Goal: Information Seeking & Learning: Learn about a topic

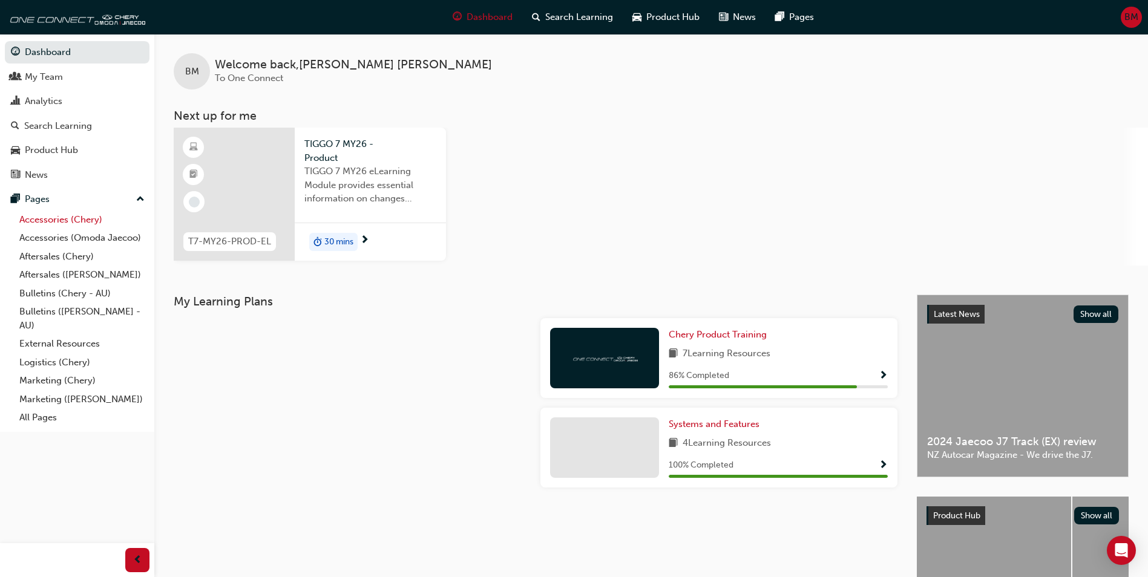
click at [79, 215] on link "Accessories (Chery)" at bounding box center [82, 220] width 135 height 19
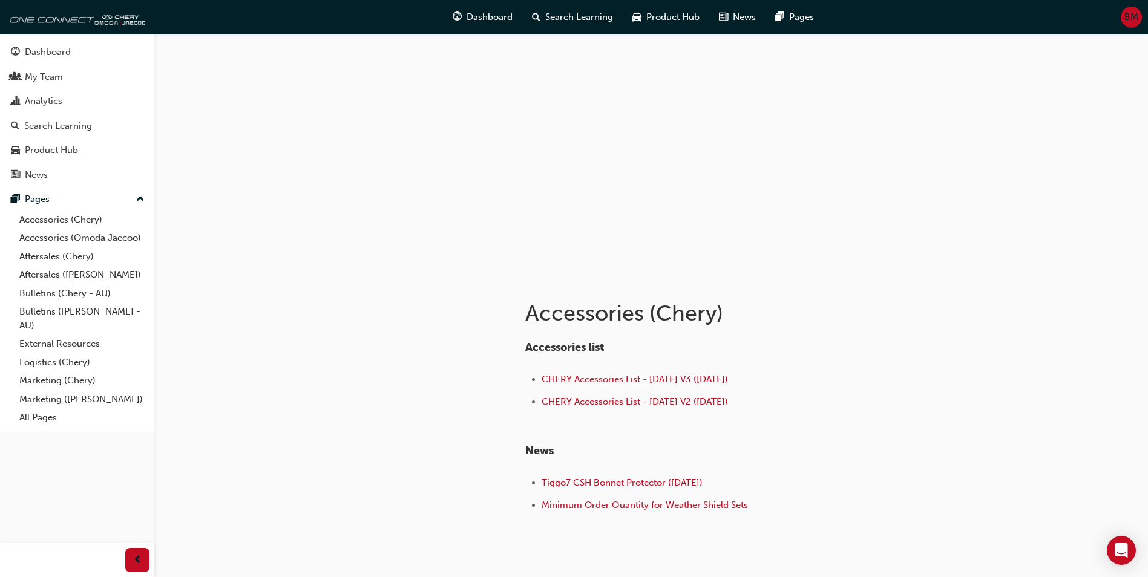
scroll to position [55, 0]
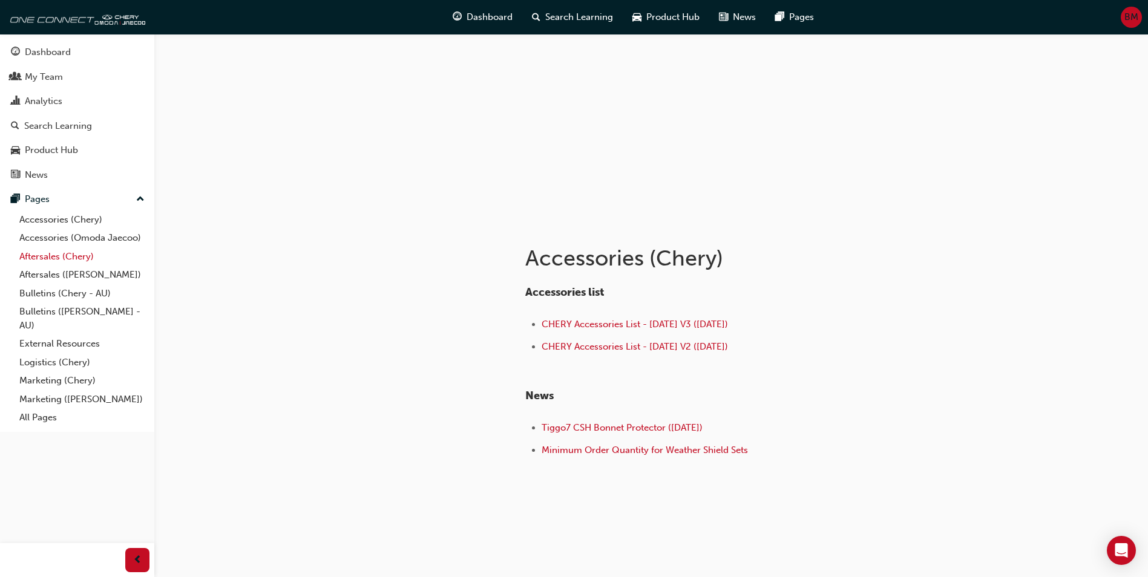
click at [78, 258] on link "Aftersales (Chery)" at bounding box center [82, 256] width 135 height 19
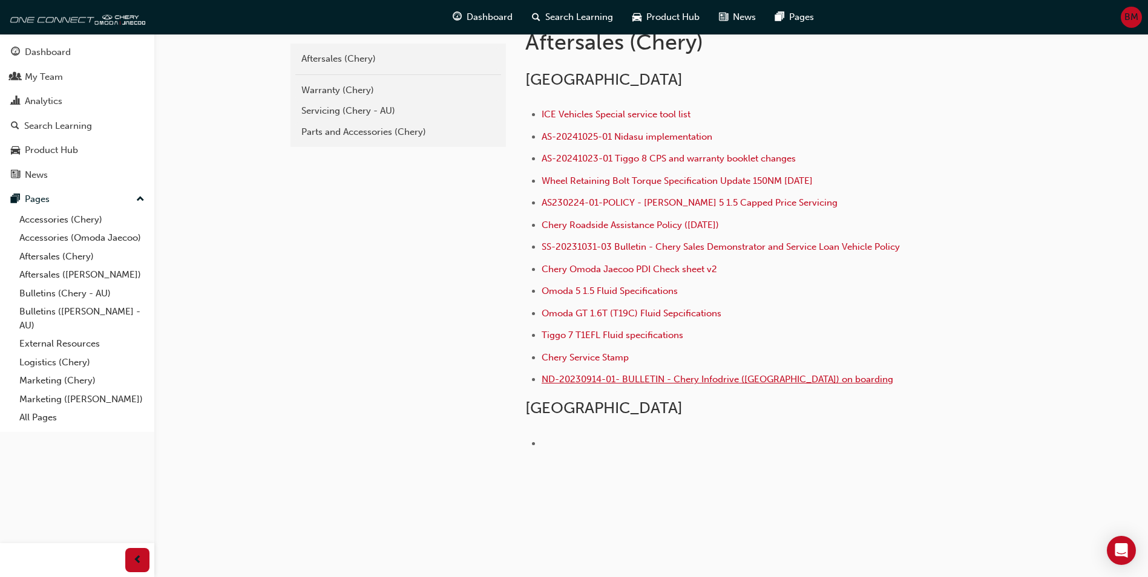
scroll to position [276, 0]
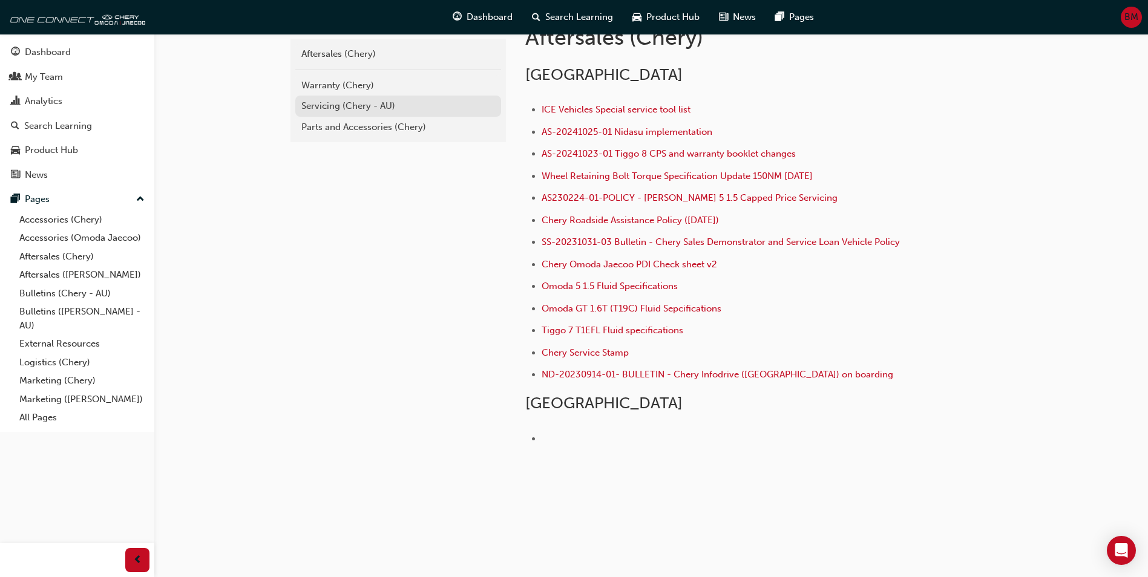
click at [356, 101] on div "Servicing (Chery - AU)" at bounding box center [398, 106] width 194 height 14
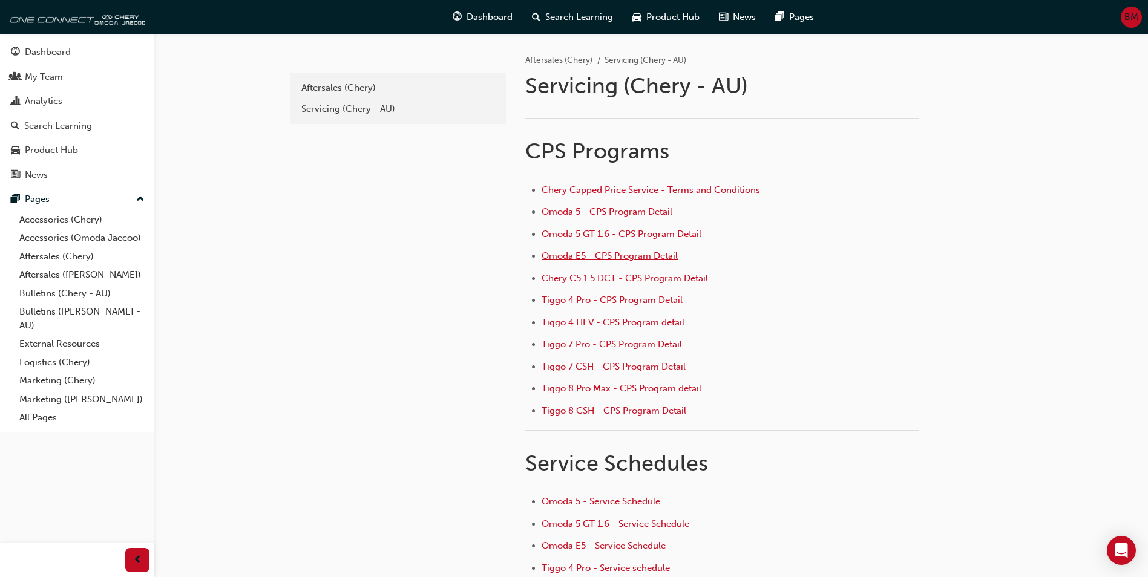
click at [603, 261] on span "Omoda E5 - CPS Program Detail" at bounding box center [609, 255] width 136 height 11
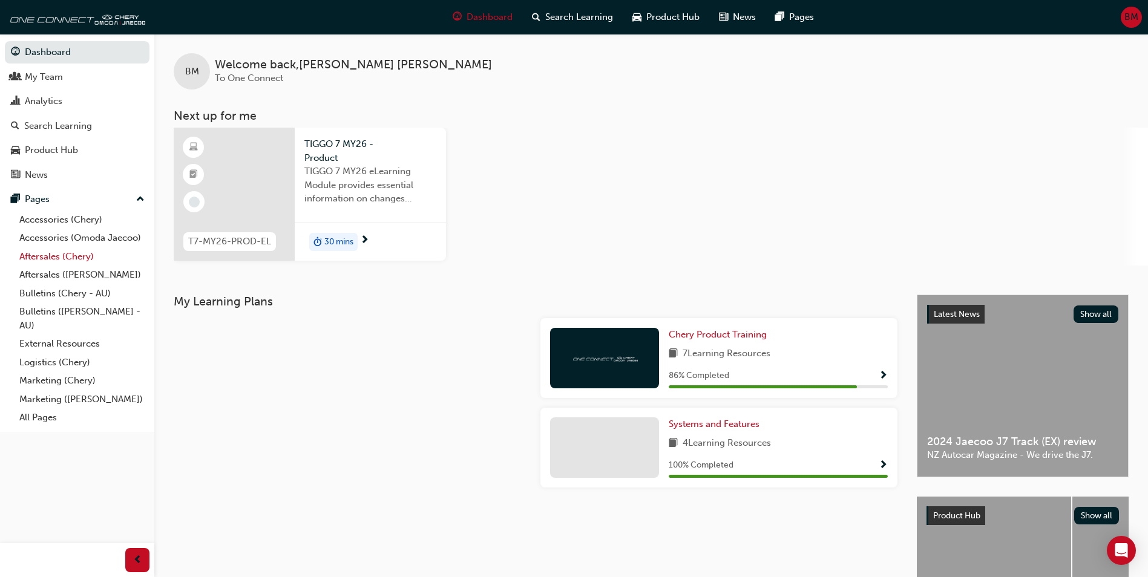
click at [59, 255] on link "Aftersales (Chery)" at bounding box center [82, 256] width 135 height 19
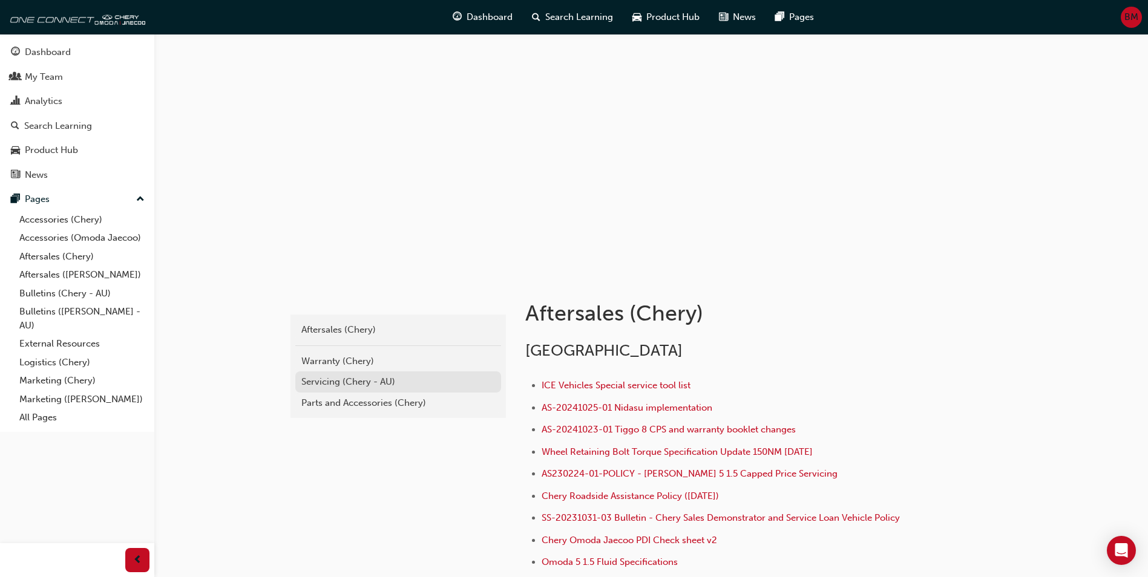
click at [388, 379] on div "Servicing (Chery - AU)" at bounding box center [398, 382] width 194 height 14
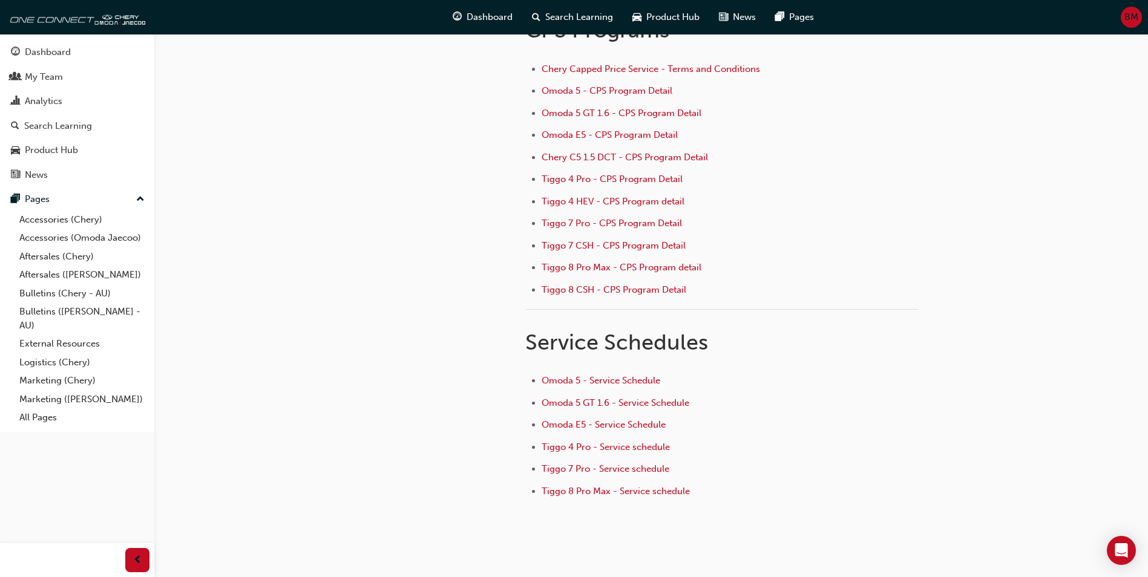
scroll to position [162, 0]
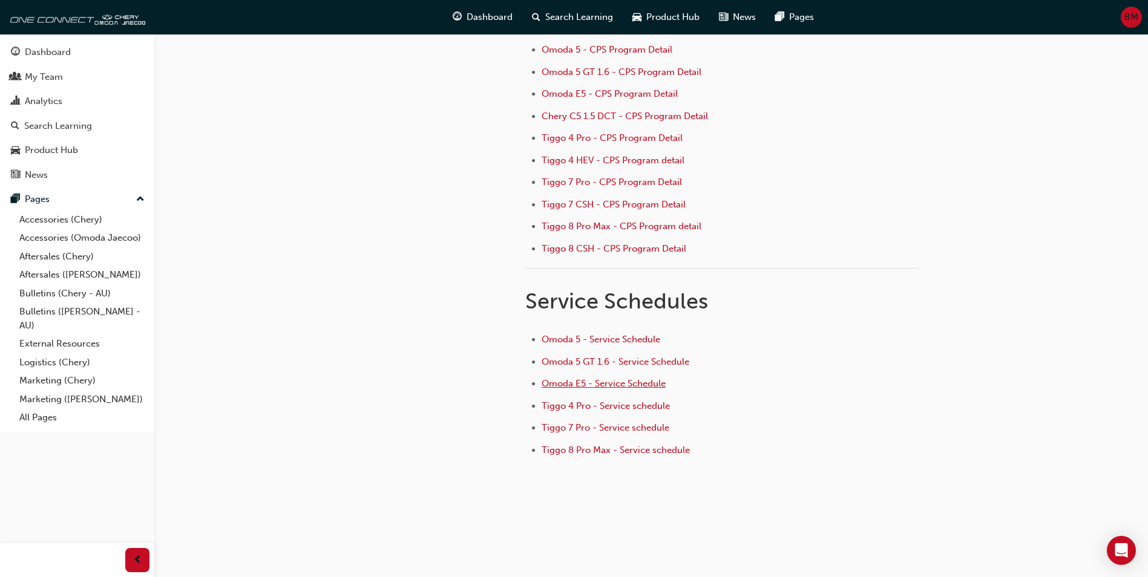
click at [586, 388] on span "Omoda E5 - Service Schedule" at bounding box center [603, 383] width 124 height 11
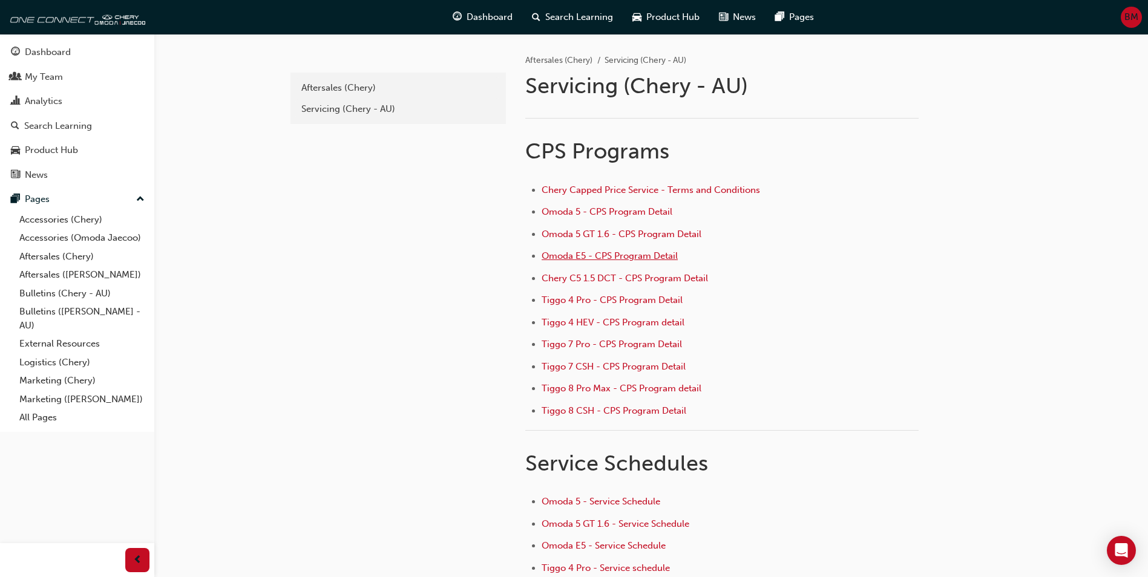
click at [630, 260] on span "Omoda E5 - CPS Program Detail" at bounding box center [609, 255] width 136 height 11
